Goal: Book appointment/travel/reservation

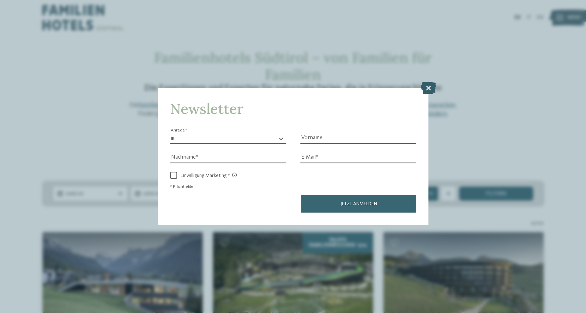
click at [424, 88] on icon at bounding box center [428, 87] width 15 height 12
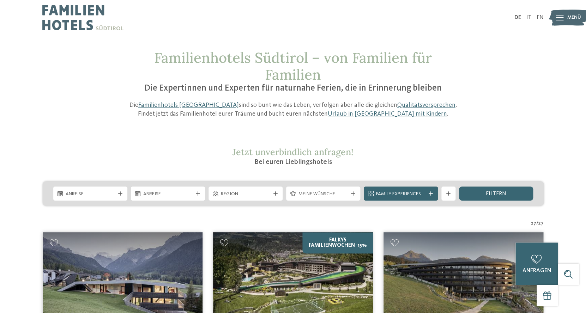
click at [64, 6] on img at bounding box center [82, 17] width 81 height 35
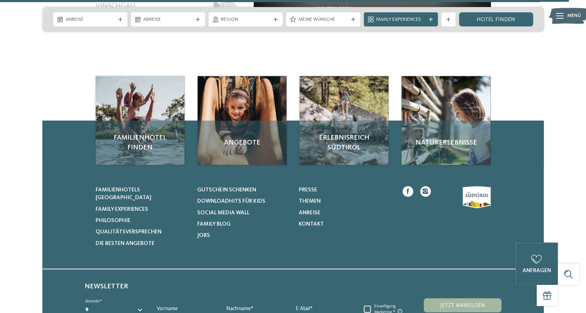
scroll to position [3242, 0]
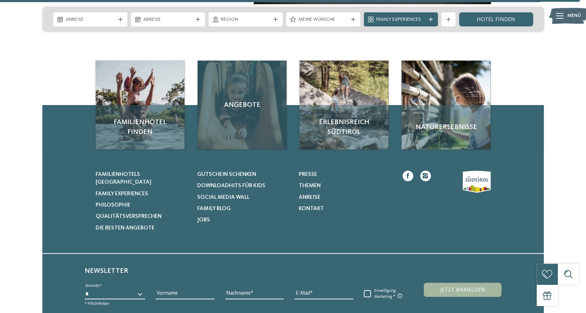
click at [240, 100] on span "Angebote" at bounding box center [242, 105] width 75 height 10
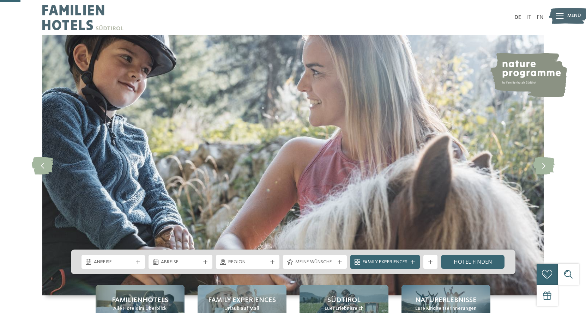
scroll to position [107, 0]
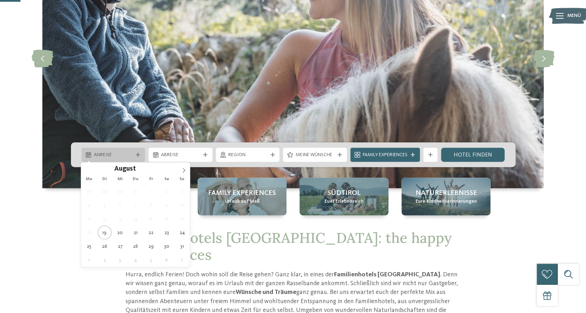
click at [127, 155] on span "Anreise" at bounding box center [113, 155] width 39 height 7
type div "22.08.2025"
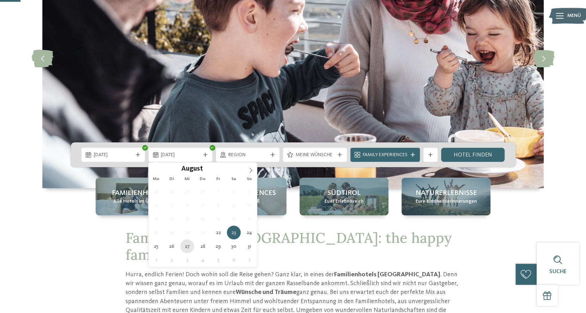
type div "27.08.2025"
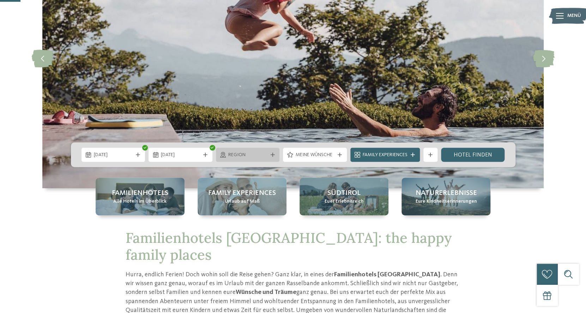
click at [273, 148] on div "Region" at bounding box center [248, 155] width 64 height 14
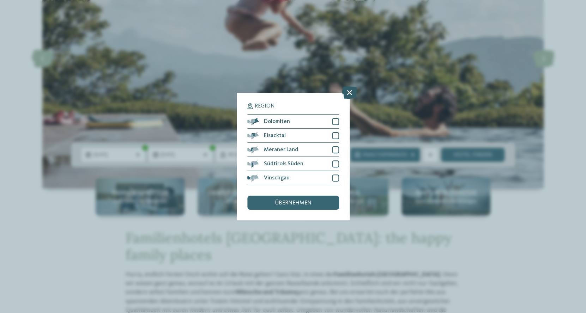
click at [352, 91] on icon at bounding box center [349, 92] width 15 height 12
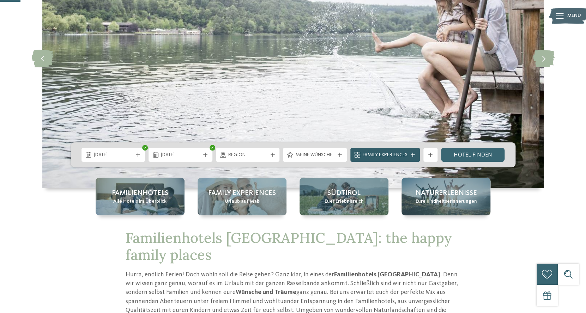
click at [384, 150] on div "Family Experiences" at bounding box center [384, 155] width 69 height 14
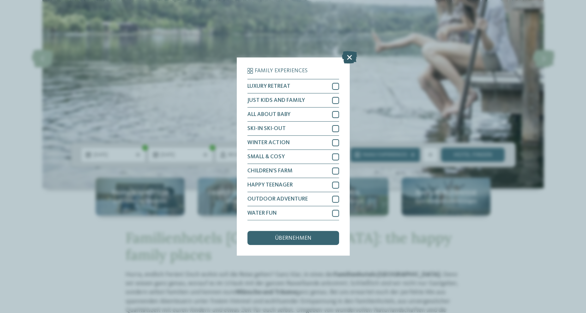
click at [348, 56] on icon at bounding box center [349, 57] width 15 height 12
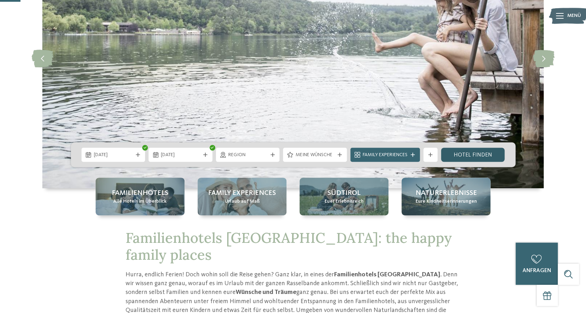
click at [455, 159] on link "Hotel finden" at bounding box center [473, 155] width 64 height 14
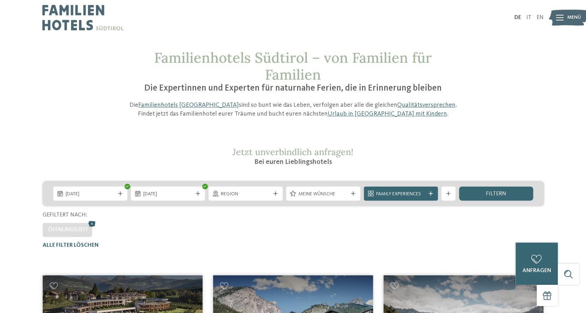
click at [92, 224] on icon at bounding box center [92, 223] width 11 height 9
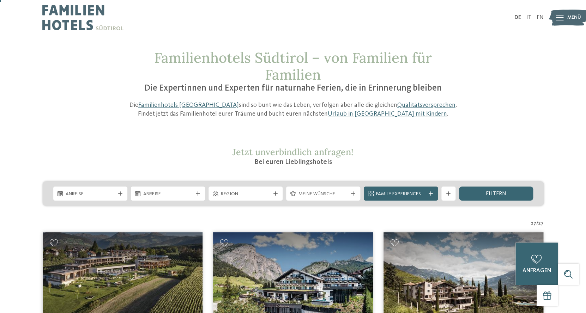
scroll to position [201, 0]
